Goal: Task Accomplishment & Management: Complete application form

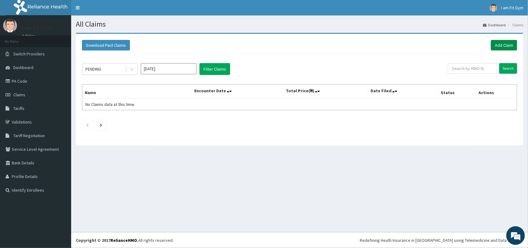
click at [497, 46] on link "Add Claim" at bounding box center [504, 45] width 26 height 11
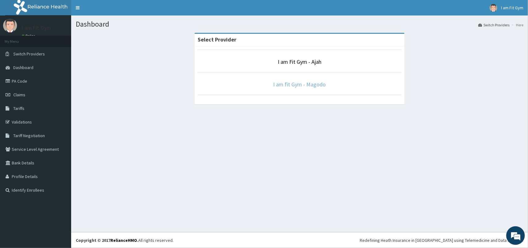
click at [303, 86] on link "I am fit Gym - Magodo" at bounding box center [299, 84] width 53 height 7
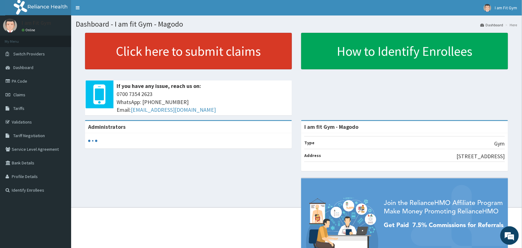
drag, startPoint x: 0, startPoint y: 0, endPoint x: 241, endPoint y: 67, distance: 249.9
click at [241, 67] on div "Click here to submit claims If you have any issue, reach us on: 0700 7354 2623 …" at bounding box center [297, 76] width 442 height 87
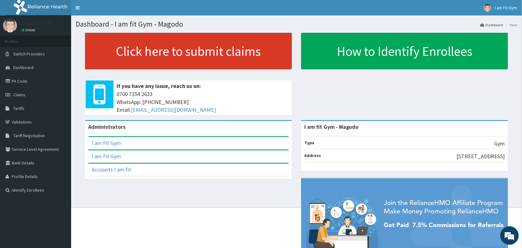
click at [241, 67] on link "Click here to submit claims" at bounding box center [188, 51] width 207 height 36
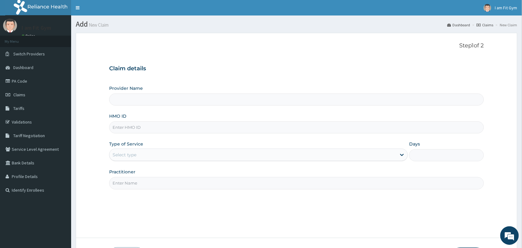
type input "I am fit Gym - Magodo"
type input "1"
click at [192, 126] on input "HMO ID" at bounding box center [296, 127] width 375 height 12
type input "LFB/10013/A"
click at [152, 186] on input "Practitioner" at bounding box center [296, 183] width 375 height 12
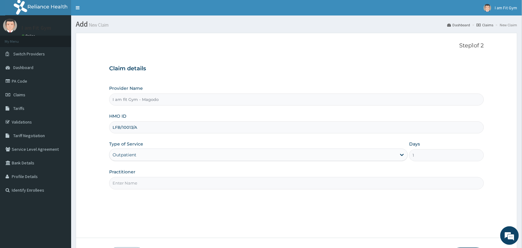
type input "R"
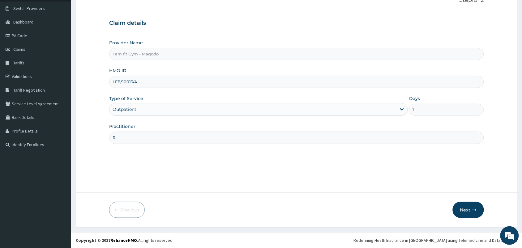
scroll to position [42, 0]
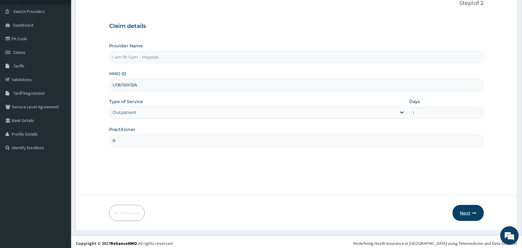
click at [478, 212] on button "Next" at bounding box center [468, 213] width 31 height 16
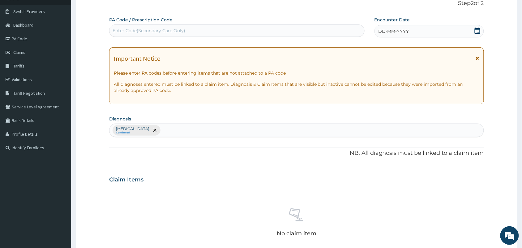
click at [391, 31] on span "DD-MM-YYYY" at bounding box center [394, 31] width 31 height 6
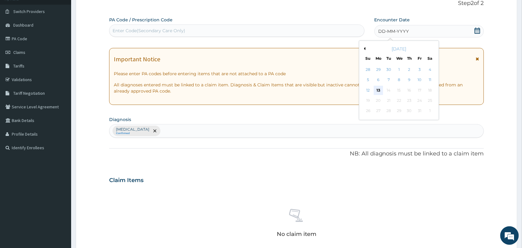
click at [376, 93] on div "13" at bounding box center [378, 90] width 9 height 9
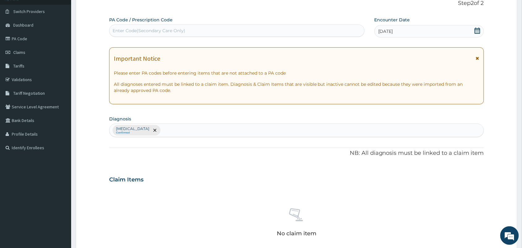
click at [320, 29] on div "Enter Code(Secondary Care Only)" at bounding box center [236, 31] width 255 height 10
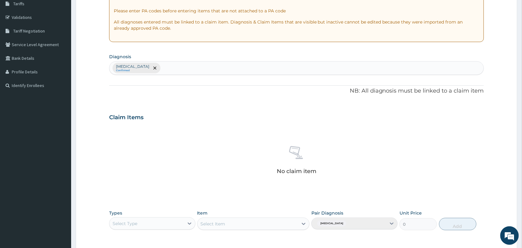
scroll to position [172, 0]
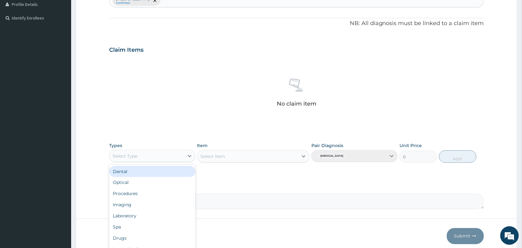
click at [160, 156] on div "Select Type" at bounding box center [146, 156] width 75 height 10
type input "GYM"
click at [155, 175] on div "Gym" at bounding box center [152, 171] width 86 height 11
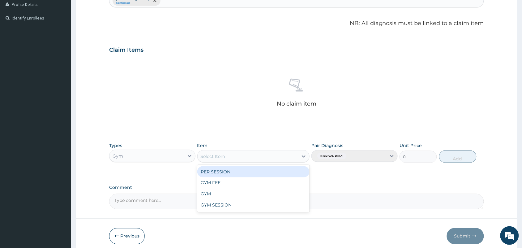
click at [230, 153] on div "Select Item" at bounding box center [248, 156] width 101 height 10
click at [228, 176] on div "PER SESSION" at bounding box center [253, 171] width 113 height 11
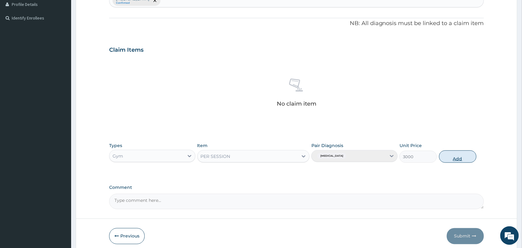
click at [466, 154] on button "Add" at bounding box center [457, 156] width 37 height 12
type input "0"
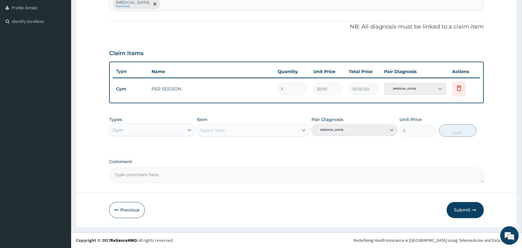
type input "5"
type input "15000.00"
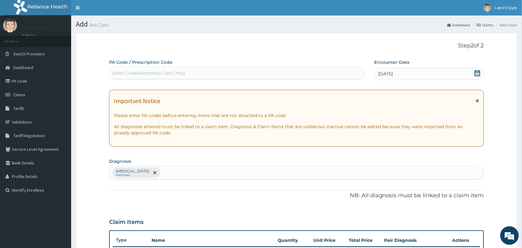
type input "5"
click at [264, 69] on div "Enter Code(Secondary Care Only)" at bounding box center [236, 73] width 255 height 10
type input "PA/00AA10"
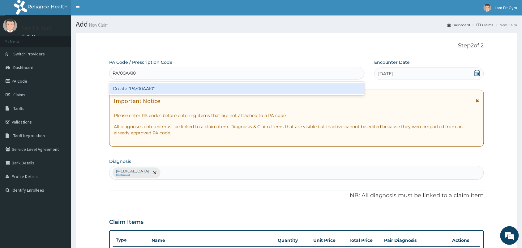
click at [258, 90] on div "Create "PA/00AA10"" at bounding box center [236, 88] width 255 height 11
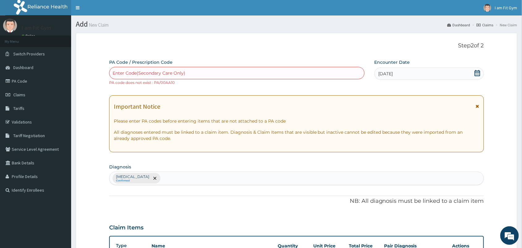
click at [278, 69] on div "Enter Code(Secondary Care Only)" at bounding box center [236, 73] width 255 height 10
type input "PA/D0AA10"
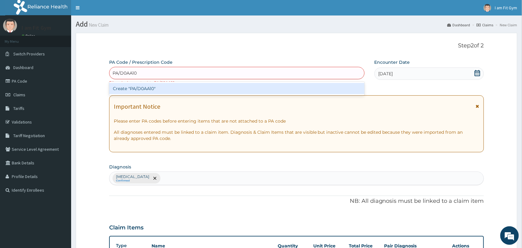
click at [272, 88] on div "Create "PA/D0AA10"" at bounding box center [236, 88] width 255 height 11
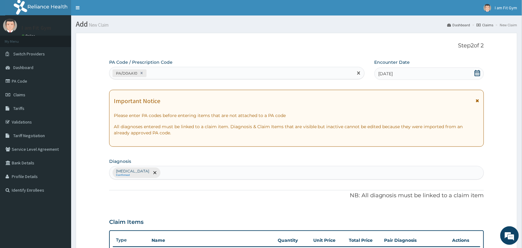
scroll to position [169, 0]
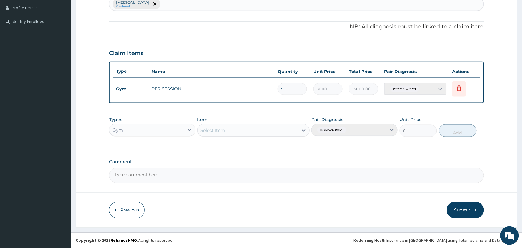
click at [469, 204] on button "Submit" at bounding box center [465, 210] width 37 height 16
